Goal: Find specific page/section: Find specific page/section

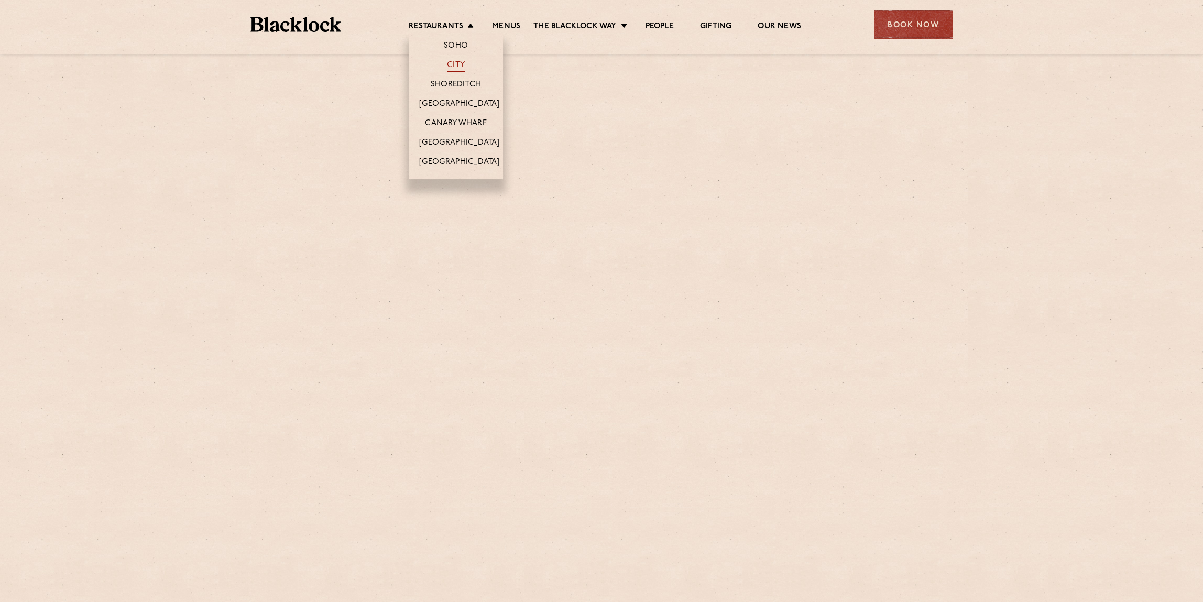
click at [461, 64] on link "City" at bounding box center [456, 66] width 18 height 12
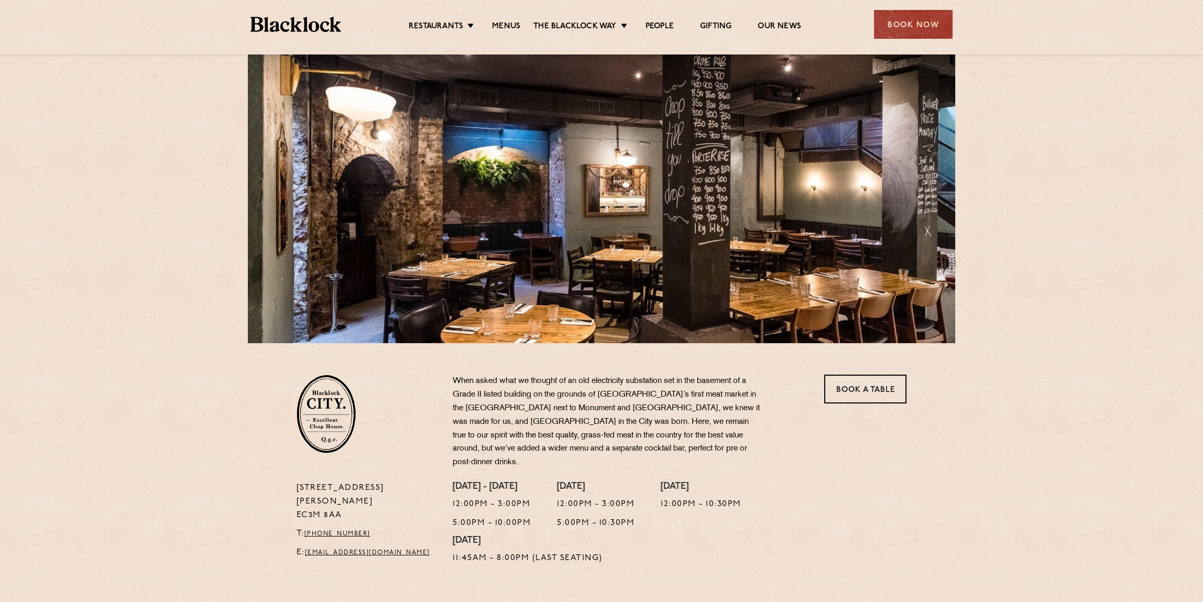
scroll to position [52, 0]
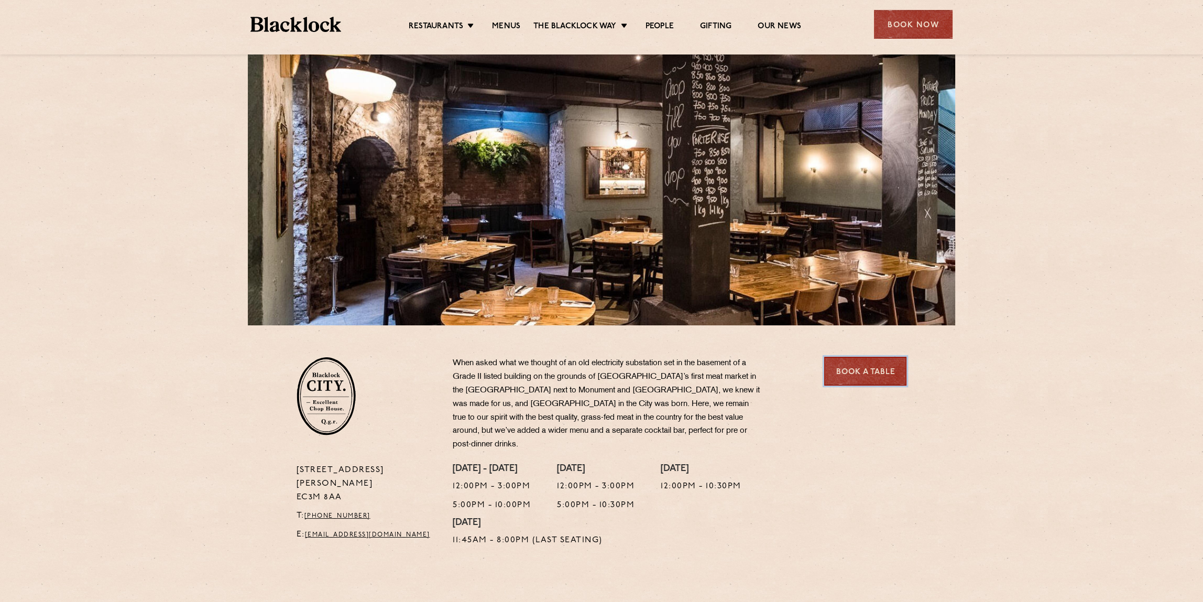
click at [859, 363] on link "Book a Table" at bounding box center [865, 371] width 82 height 29
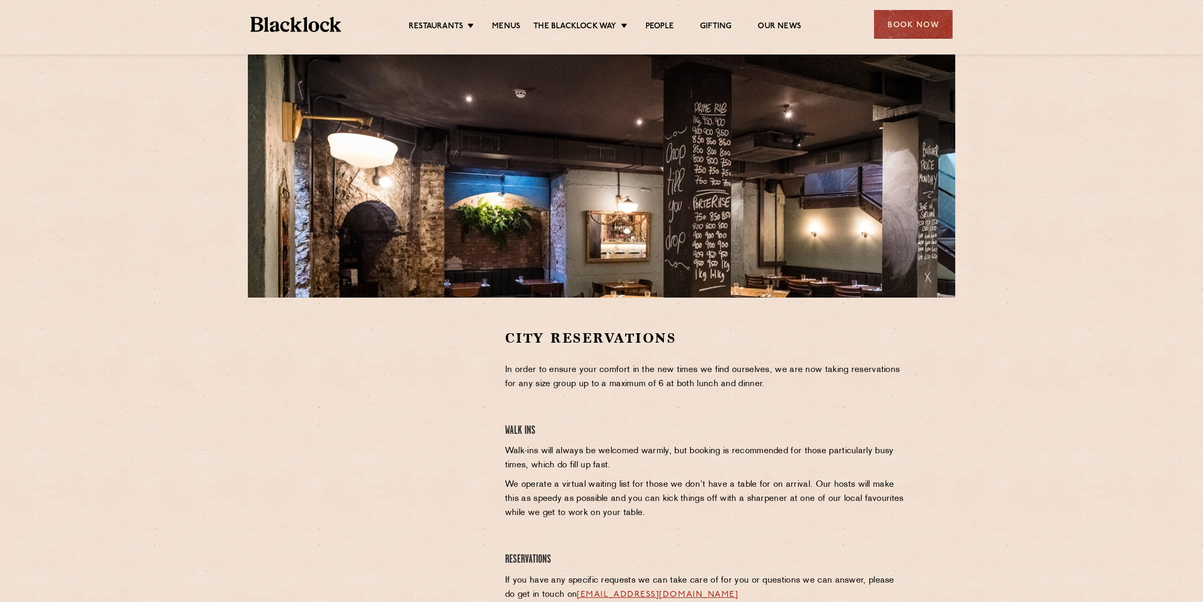
scroll to position [105, 0]
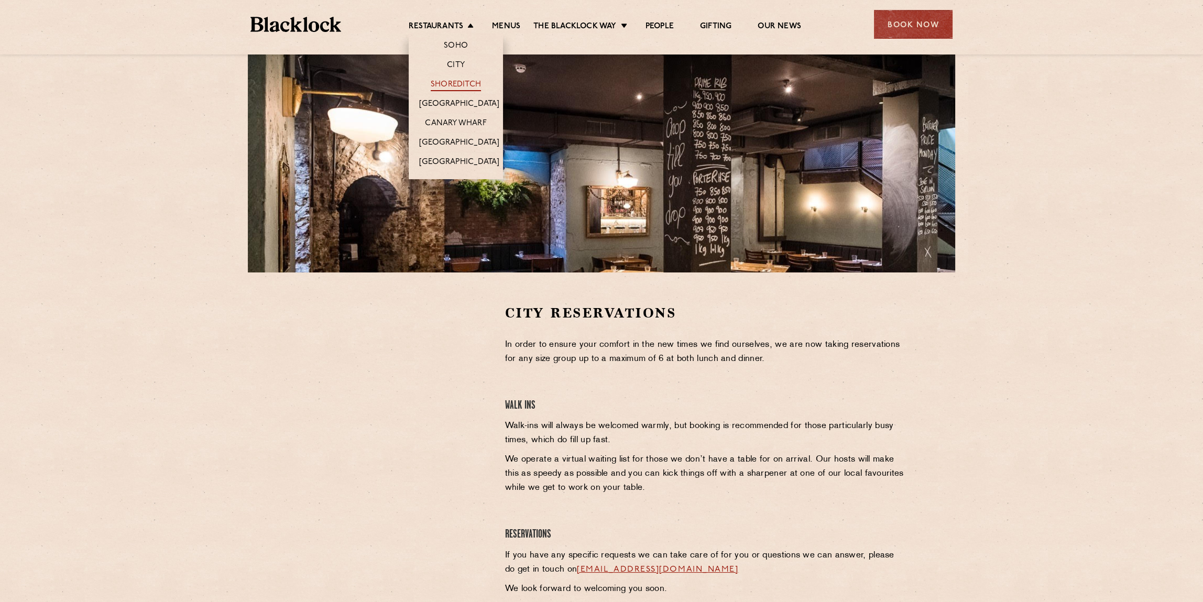
click at [461, 86] on link "Shoreditch" at bounding box center [456, 86] width 50 height 12
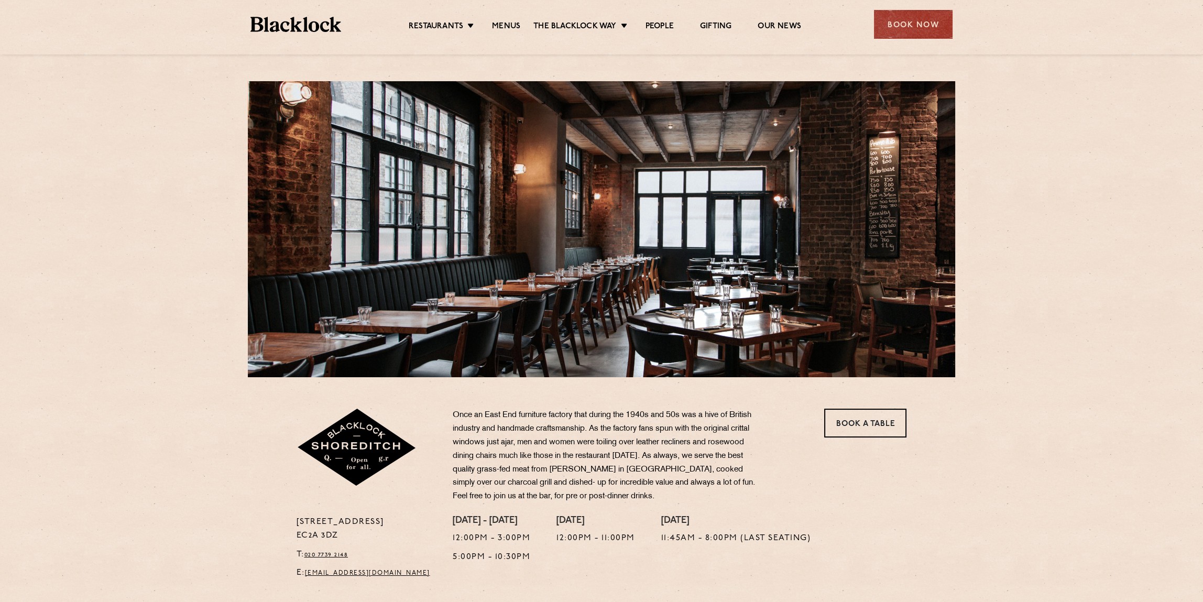
drag, startPoint x: 331, startPoint y: 532, endPoint x: 296, endPoint y: 532, distance: 34.6
click at [297, 532] on p "28-30 Rivington Street EC2A 3DZ" at bounding box center [367, 529] width 141 height 27
copy p "EC2A 3DZ"
